Goal: Find contact information: Find contact information

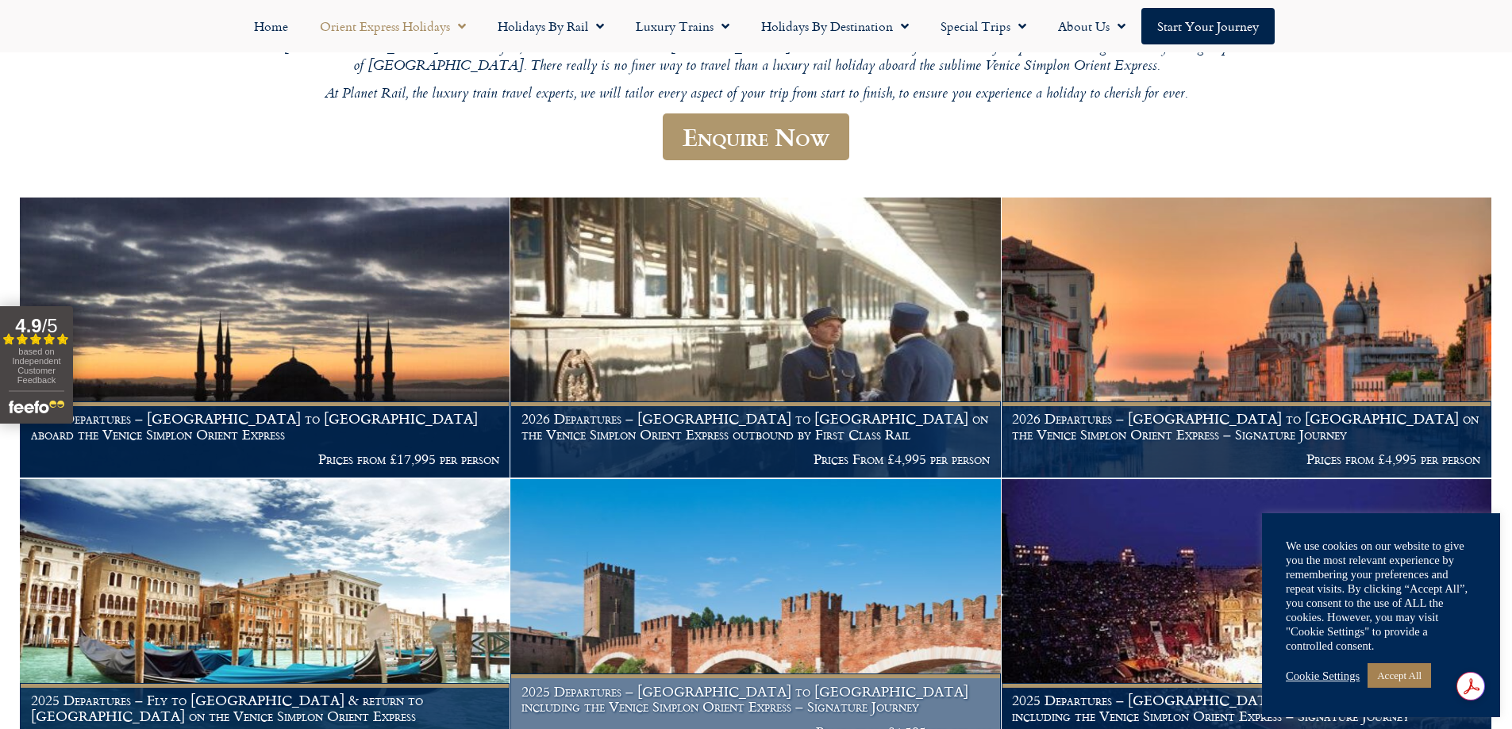
scroll to position [397, 0]
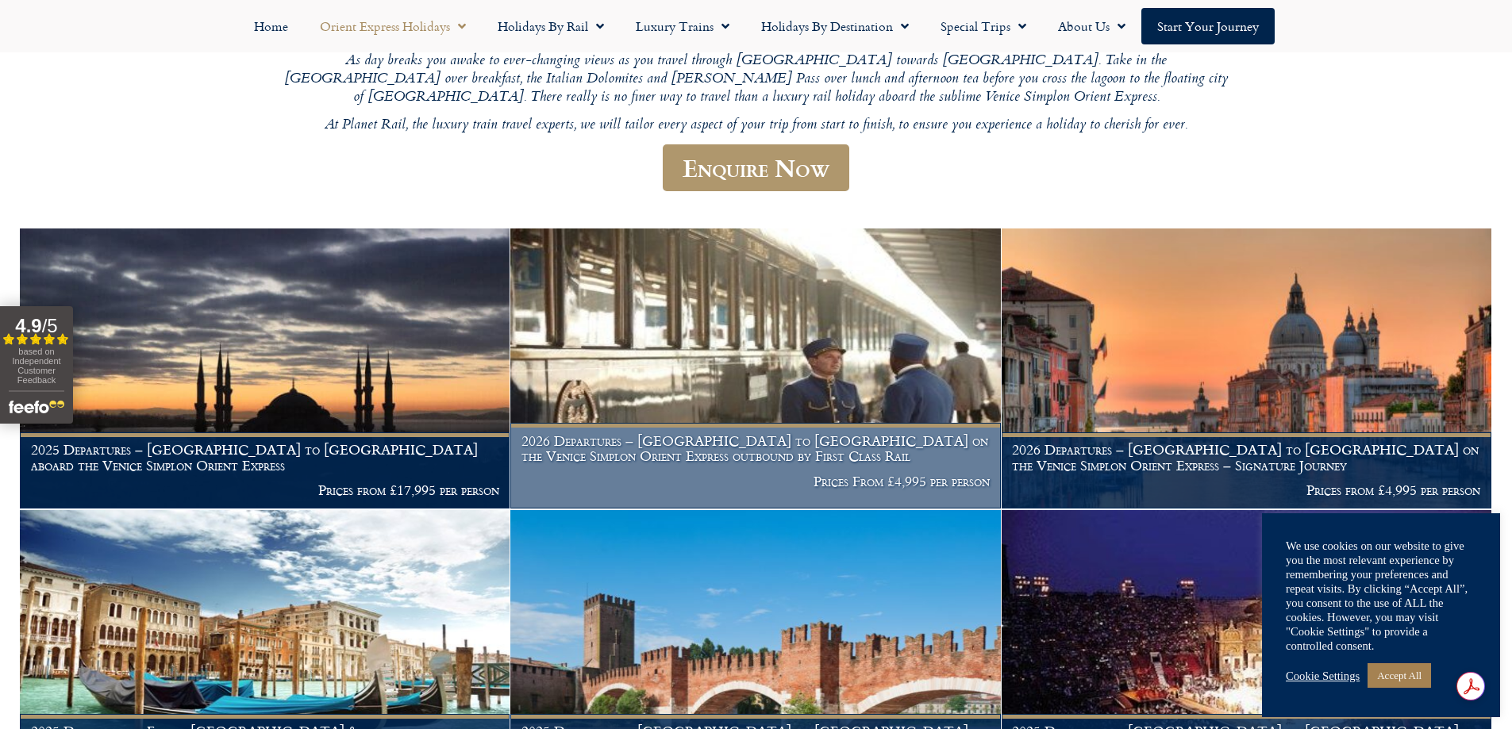
click at [717, 433] on h1 "2026 Departures – [GEOGRAPHIC_DATA] to [GEOGRAPHIC_DATA] on the Venice Simplon …" at bounding box center [755, 448] width 468 height 31
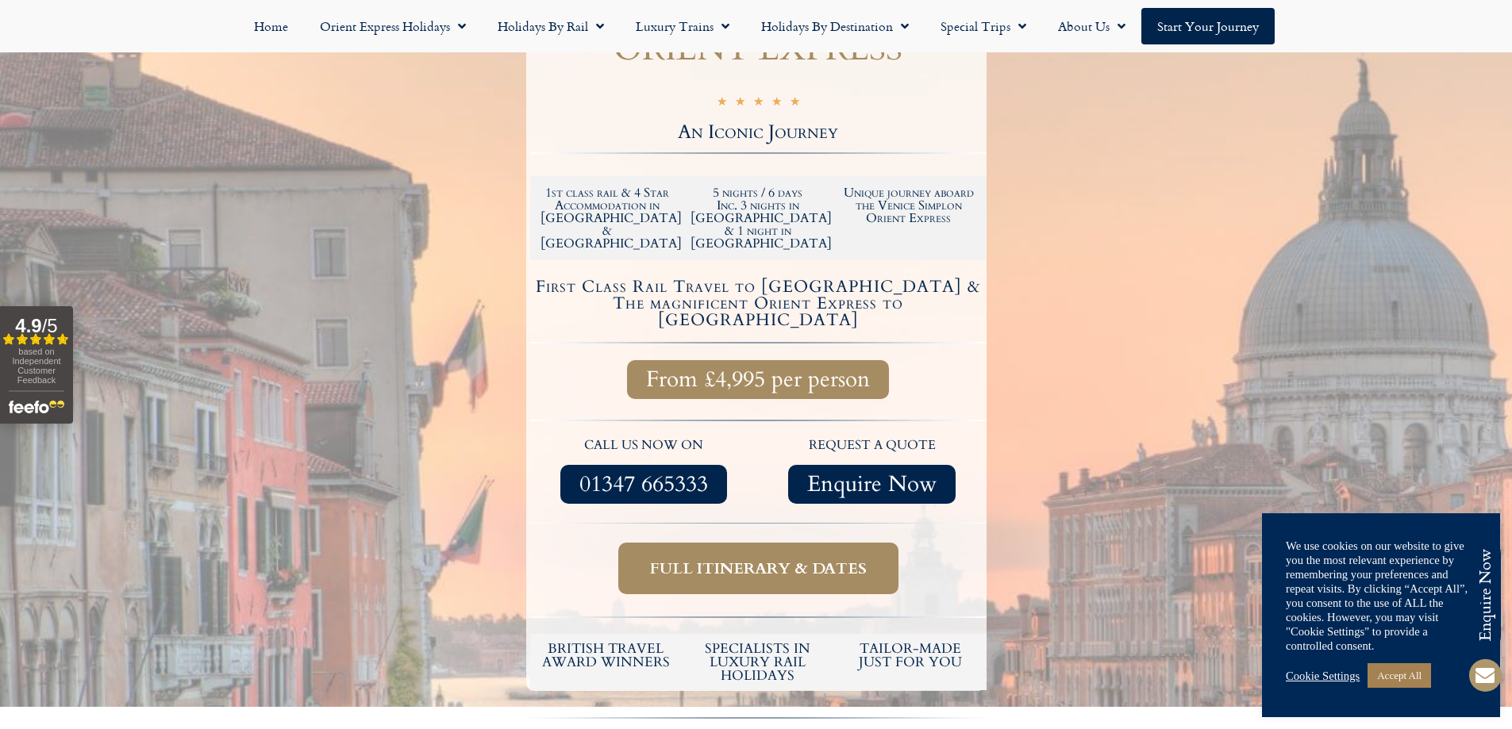
scroll to position [476, 0]
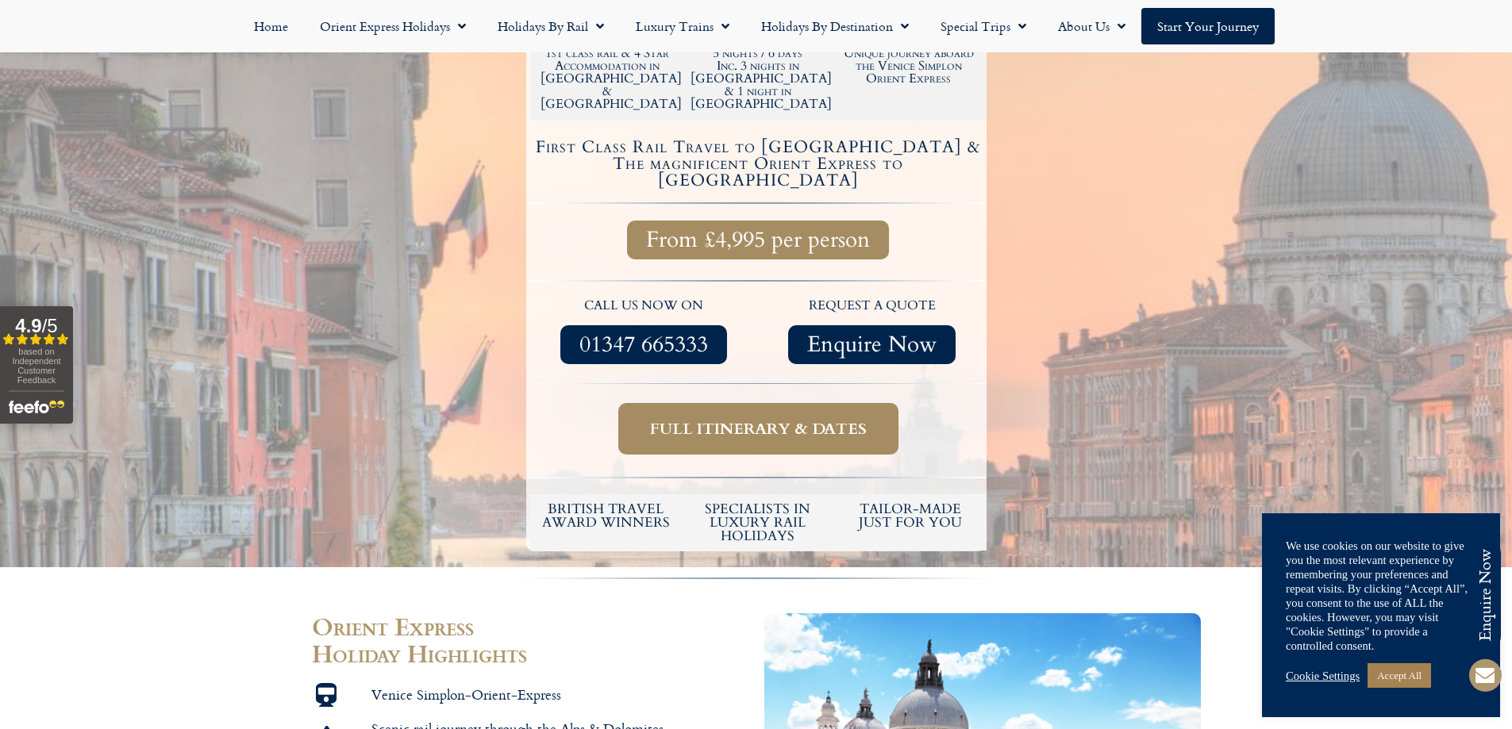
click at [722, 419] on span "Full itinerary & dates" at bounding box center [758, 429] width 217 height 20
click at [737, 419] on span "Full itinerary & dates" at bounding box center [758, 429] width 217 height 20
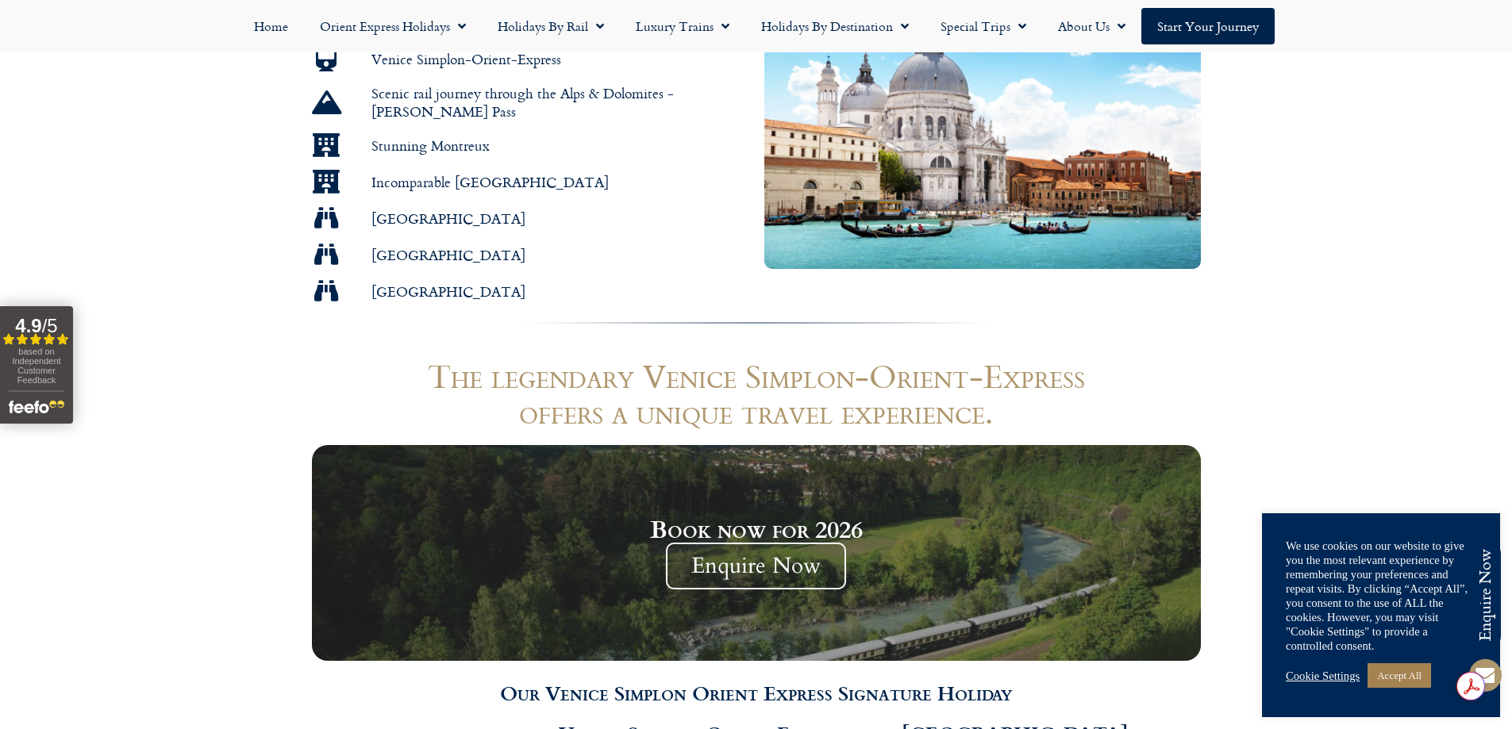
scroll to position [1111, 0]
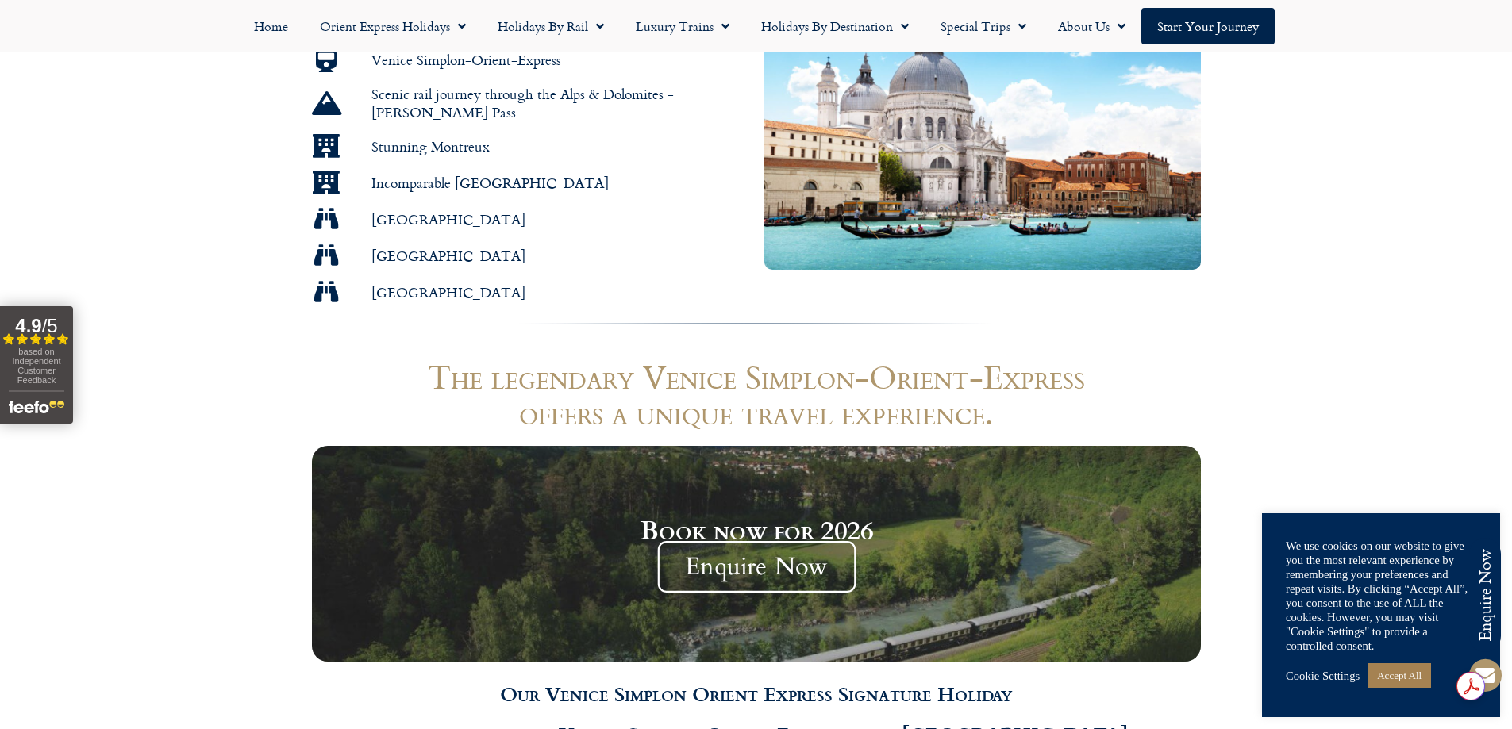
click at [752, 541] on span "Enquire Now" at bounding box center [756, 567] width 198 height 52
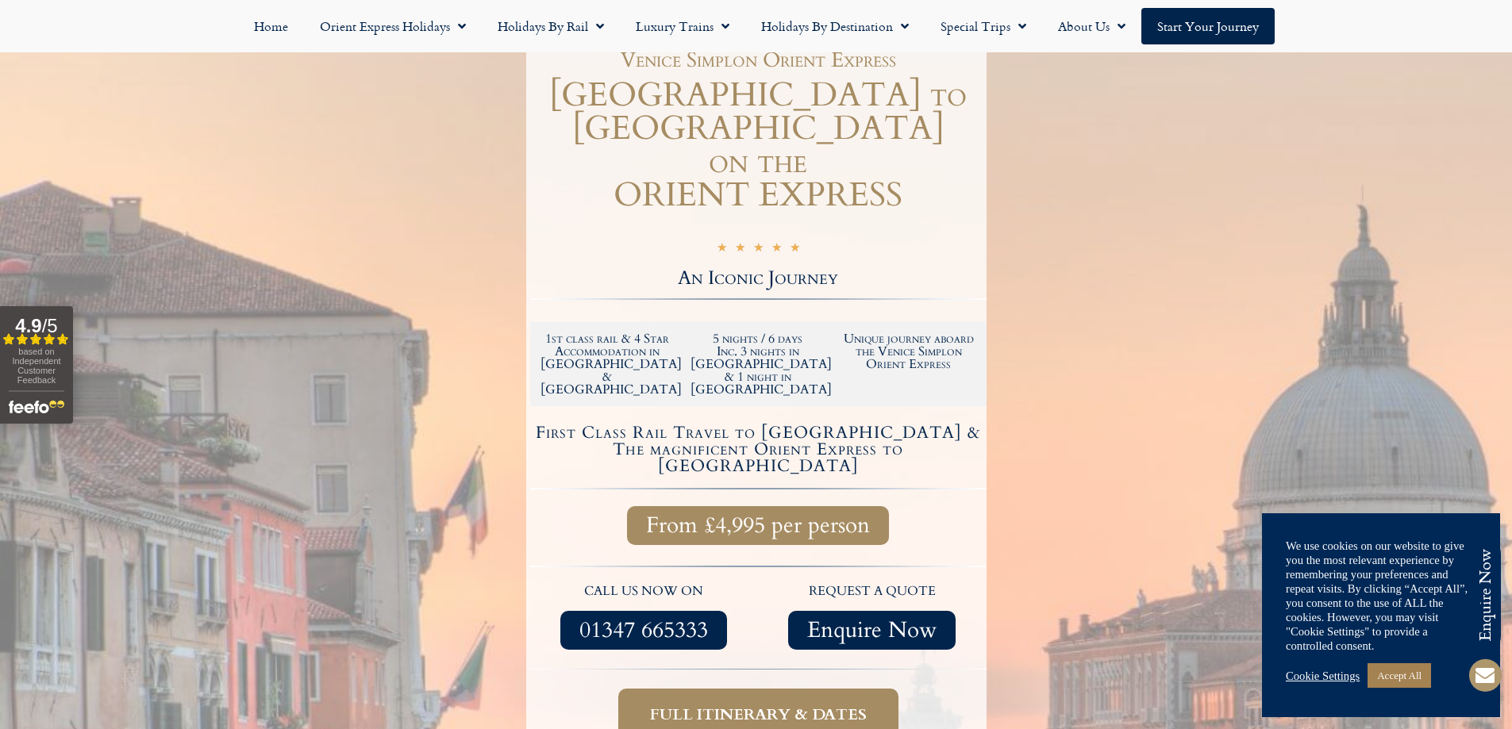
scroll to position [159, 0]
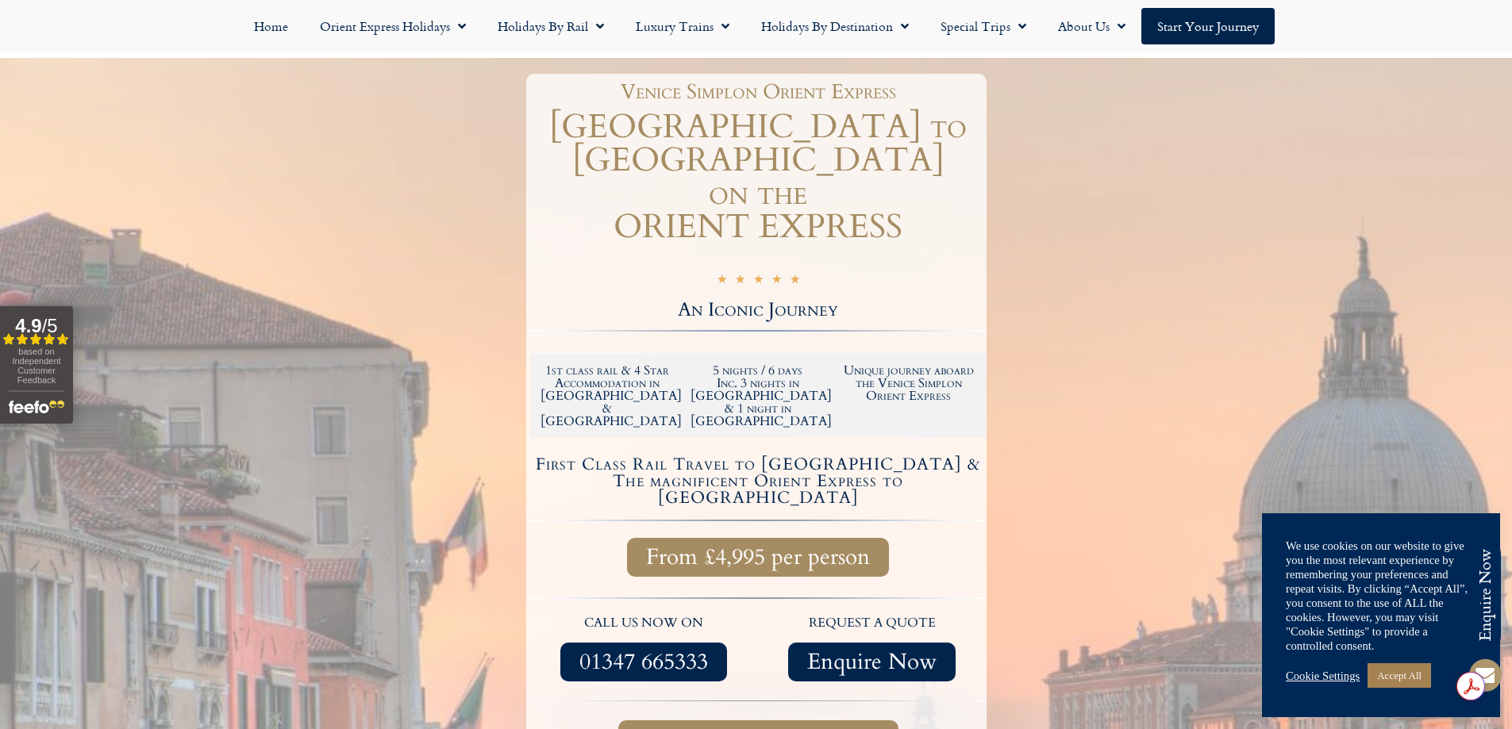
click at [852, 652] on span "Enquire Now" at bounding box center [871, 662] width 129 height 20
